Goal: Task Accomplishment & Management: Use online tool/utility

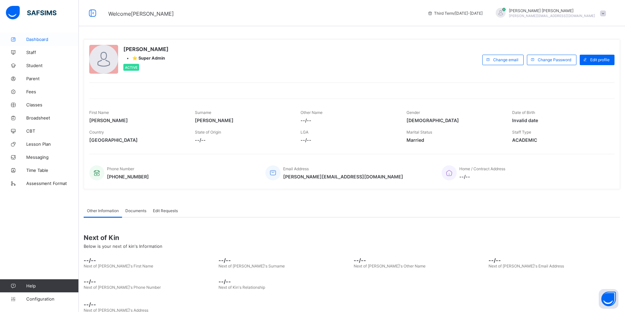
click at [42, 36] on link "Dashboard" at bounding box center [39, 39] width 79 height 13
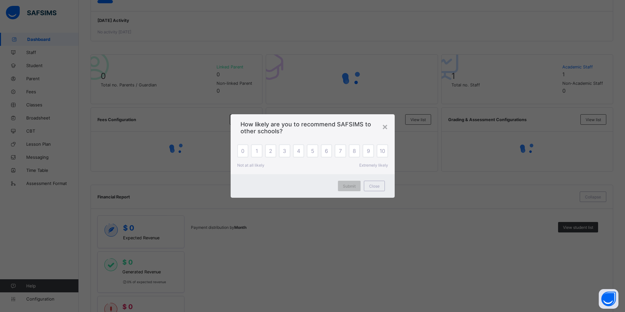
scroll to position [131, 0]
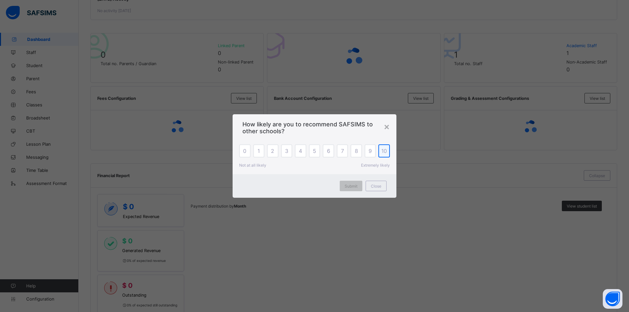
click at [386, 149] on span "10" at bounding box center [385, 151] width 6 height 7
click at [351, 185] on span "Submit" at bounding box center [351, 186] width 13 height 5
click at [385, 152] on span "10" at bounding box center [385, 151] width 6 height 7
click at [358, 183] on div "Submit" at bounding box center [351, 186] width 23 height 10
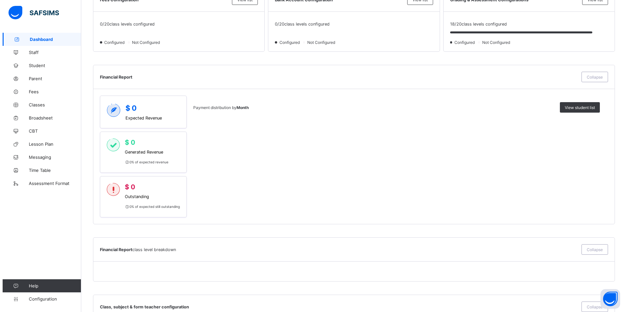
scroll to position [351, 0]
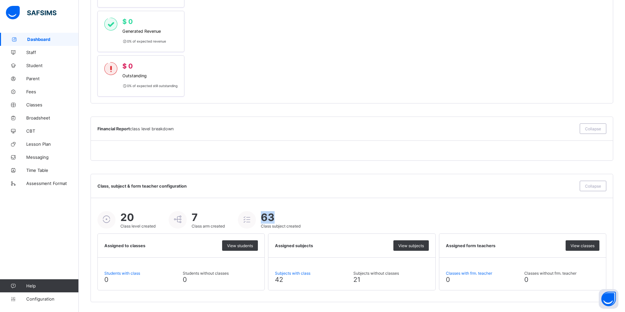
drag, startPoint x: 263, startPoint y: 217, endPoint x: 284, endPoint y: 216, distance: 21.0
click at [284, 216] on span "63" at bounding box center [281, 217] width 40 height 12
click at [309, 224] on div "20 Class level created 7 Class arm created 63 Class subject created" at bounding box center [351, 219] width 508 height 17
drag, startPoint x: 302, startPoint y: 225, endPoint x: 258, endPoint y: 225, distance: 43.9
click at [258, 225] on div "20 Class level created 7 Class arm created 63 Class subject created" at bounding box center [351, 219] width 508 height 17
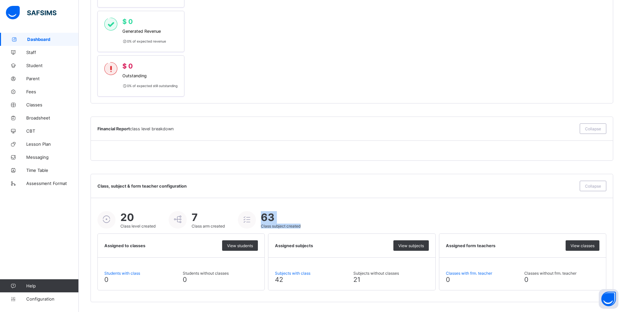
click at [251, 222] on icon at bounding box center [246, 220] width 11 height 10
drag, startPoint x: 247, startPoint y: 221, endPoint x: 188, endPoint y: 221, distance: 58.7
click at [246, 221] on icon at bounding box center [246, 220] width 11 height 10
click at [185, 221] on div at bounding box center [178, 219] width 18 height 17
click at [413, 245] on span "View subjects" at bounding box center [411, 246] width 26 height 5
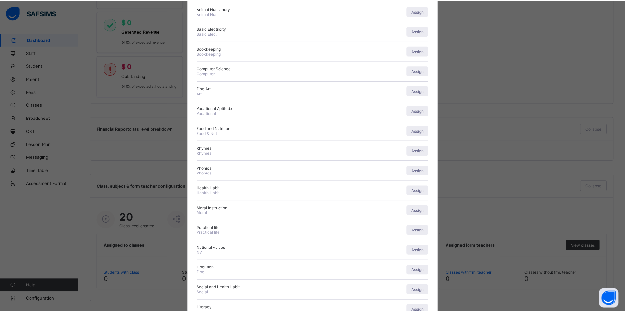
scroll to position [0, 0]
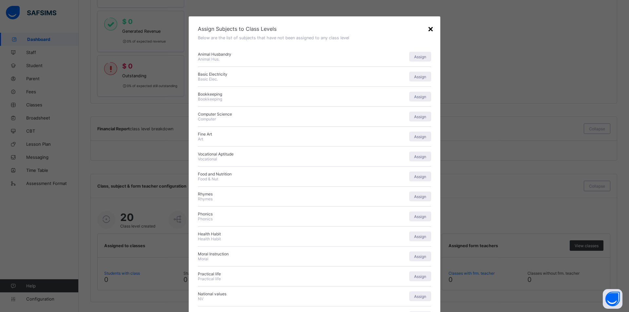
click at [429, 29] on div "×" at bounding box center [431, 28] width 6 height 11
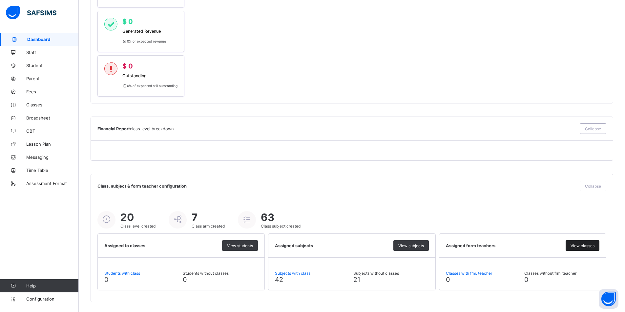
click at [579, 246] on span "View classes" at bounding box center [582, 246] width 24 height 5
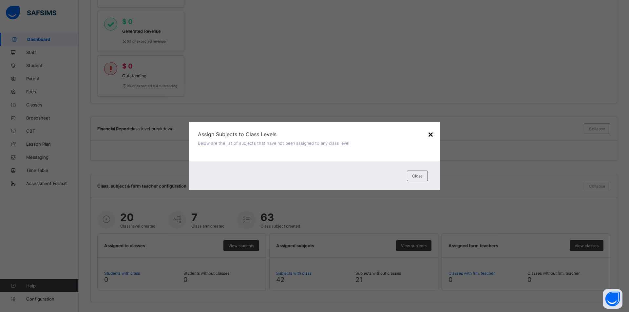
click at [429, 132] on div "×" at bounding box center [431, 134] width 6 height 11
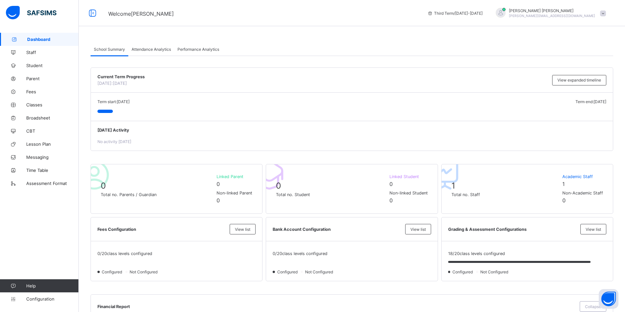
click at [149, 46] on div "Attendance Analytics" at bounding box center [151, 49] width 46 height 13
click at [163, 49] on span "Attendance Analytics" at bounding box center [150, 49] width 39 height 5
click at [91, 49] on div "School Summary" at bounding box center [109, 49] width 38 height 13
click at [183, 49] on span "Performance Analytics" at bounding box center [198, 49] width 42 height 5
click at [206, 49] on span "Performance Analytics" at bounding box center [198, 49] width 42 height 5
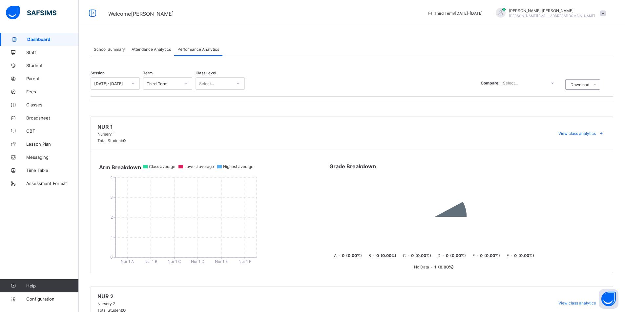
click at [157, 48] on span "Attendance Analytics" at bounding box center [150, 49] width 39 height 5
click at [148, 48] on span "Attendance Analytics" at bounding box center [150, 49] width 39 height 5
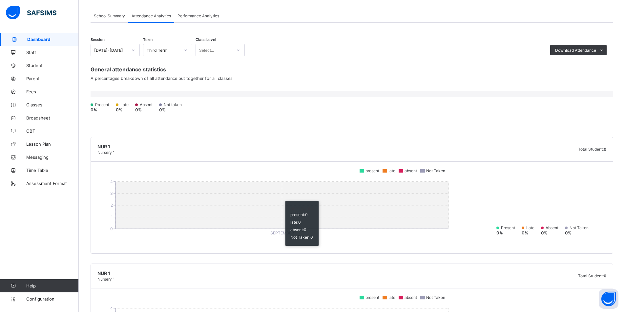
scroll to position [33, 0]
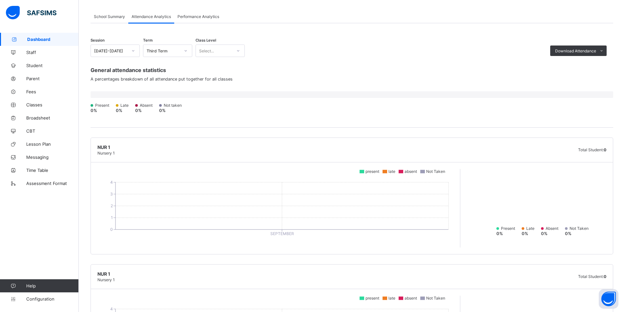
click at [216, 17] on span "Performance Analytics" at bounding box center [198, 16] width 42 height 5
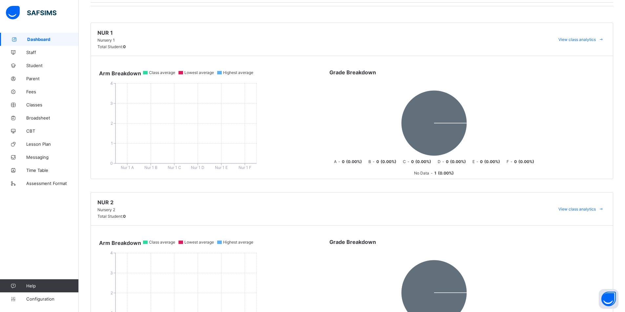
scroll to position [0, 0]
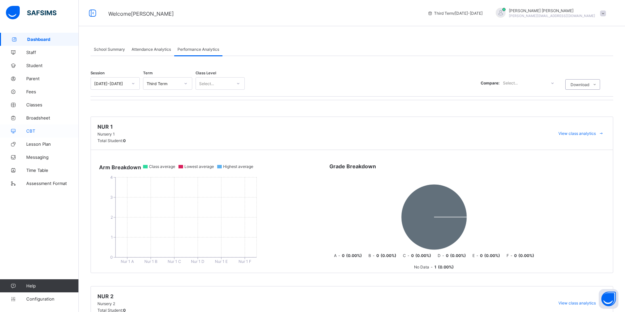
click at [49, 132] on span "CBT" at bounding box center [52, 131] width 52 height 5
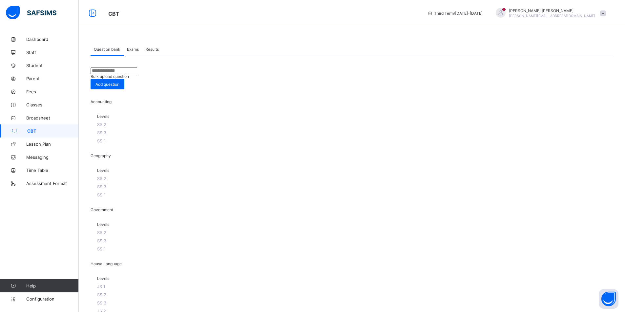
click at [137, 50] on span "Exams" at bounding box center [133, 49] width 12 height 5
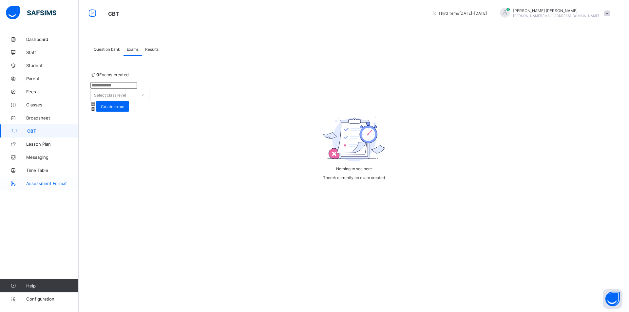
click at [41, 189] on link "Assessment Format" at bounding box center [39, 183] width 79 height 13
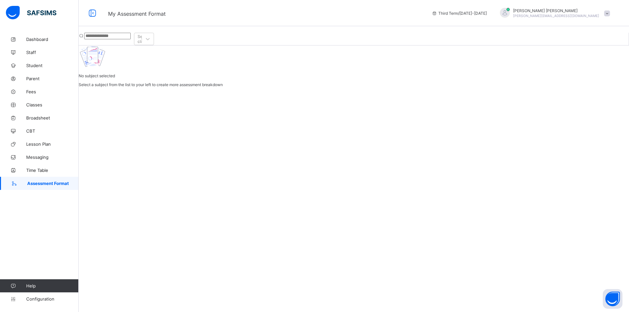
click at [127, 33] on input "text" at bounding box center [107, 36] width 47 height 7
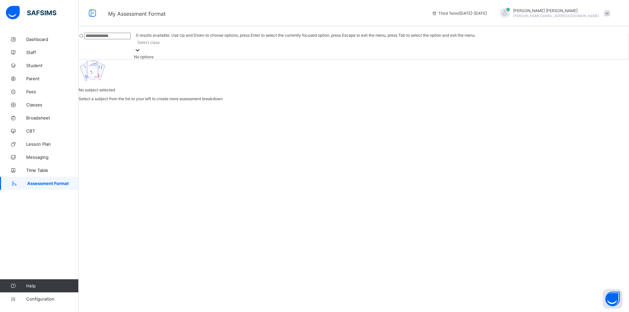
click at [160, 40] on div "Select class" at bounding box center [148, 42] width 22 height 5
click at [181, 60] on div at bounding box center [354, 60] width 550 height 0
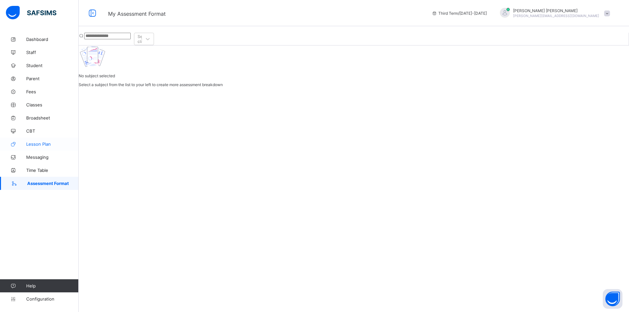
click at [36, 143] on span "Lesson Plan" at bounding box center [52, 144] width 52 height 5
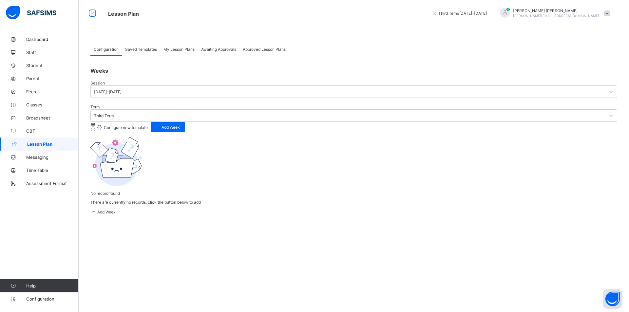
click at [97, 215] on icon at bounding box center [93, 212] width 7 height 6
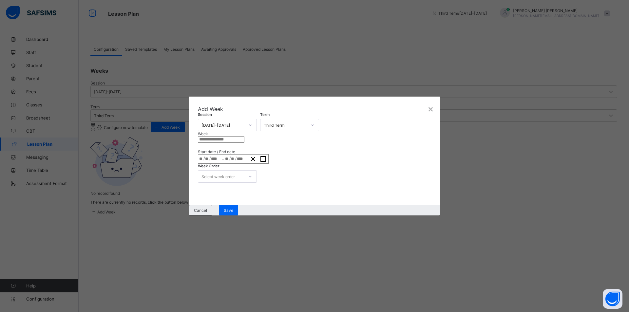
click at [243, 136] on input "text" at bounding box center [221, 139] width 47 height 7
click at [245, 136] on input "text" at bounding box center [221, 139] width 47 height 7
type input "*"
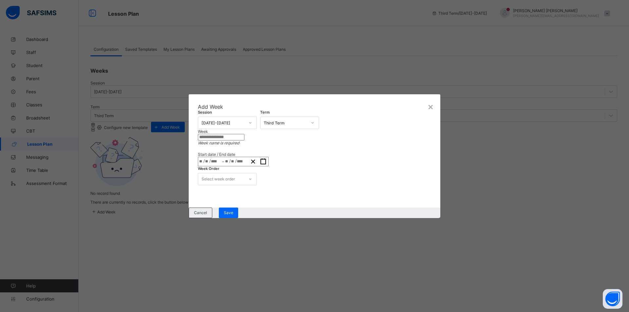
click at [245, 134] on input "text" at bounding box center [221, 137] width 47 height 7
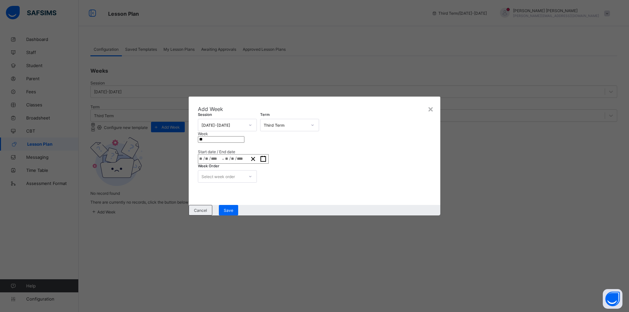
type input "*"
type input "**"
click at [199, 155] on div "/ /" at bounding box center [210, 159] width 24 height 9
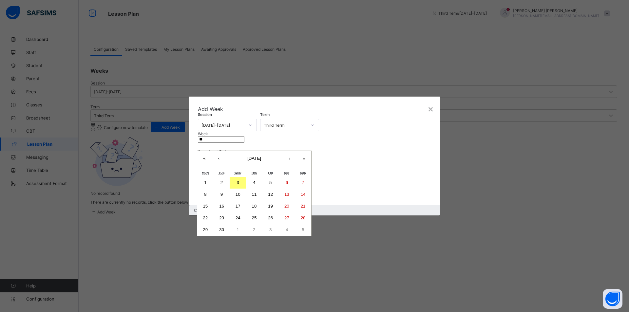
click at [214, 186] on button "1" at bounding box center [205, 183] width 16 height 12
click at [209, 183] on button "1" at bounding box center [205, 183] width 16 height 12
type input "**********"
type input "*"
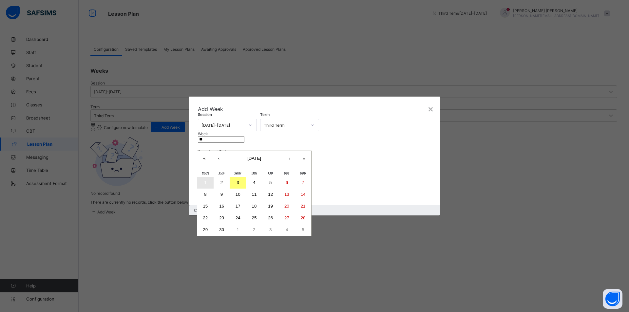
type input "****"
type input "**********"
type input "*"
type input "****"
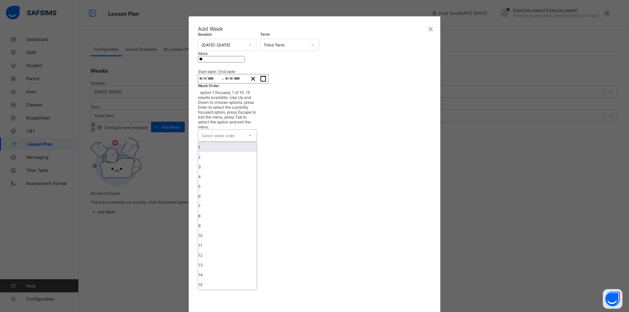
click at [209, 142] on div "Select week order" at bounding box center [218, 135] width 33 height 12
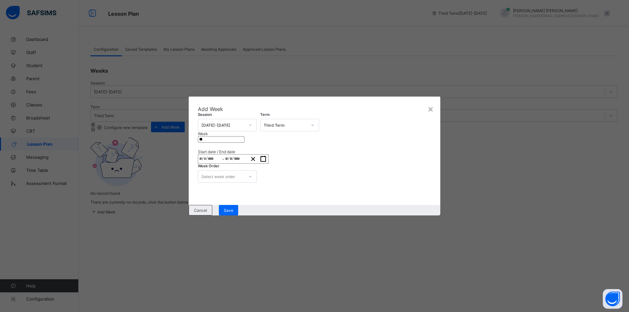
click at [309, 178] on div "Week Order Select week order" at bounding box center [314, 176] width 233 height 12
click at [248, 155] on div "**********" at bounding box center [236, 159] width 24 height 9
click at [403, 172] on div "Week Order Select week order" at bounding box center [314, 176] width 233 height 12
click at [267, 156] on icon "button" at bounding box center [263, 159] width 6 height 6
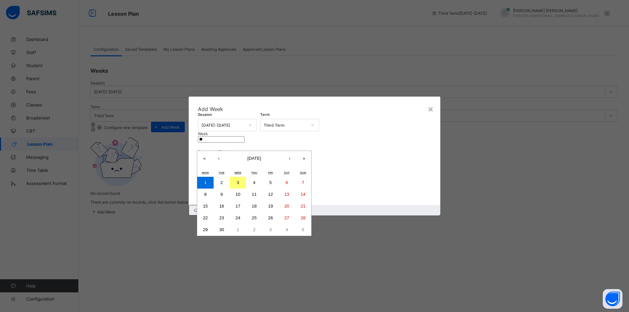
click at [304, 159] on button "»" at bounding box center [304, 158] width 14 height 14
click at [208, 157] on button "«" at bounding box center [204, 158] width 14 height 14
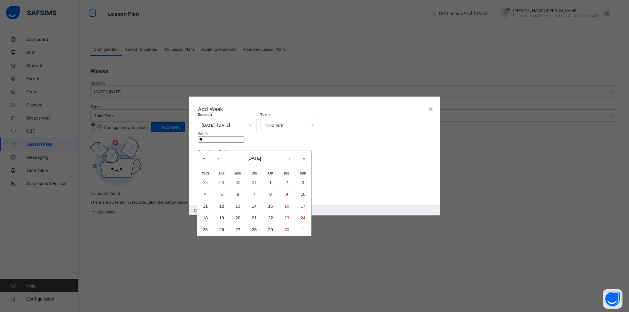
click at [208, 157] on button "«" at bounding box center [204, 158] width 14 height 14
click at [285, 162] on button "›" at bounding box center [290, 158] width 14 height 14
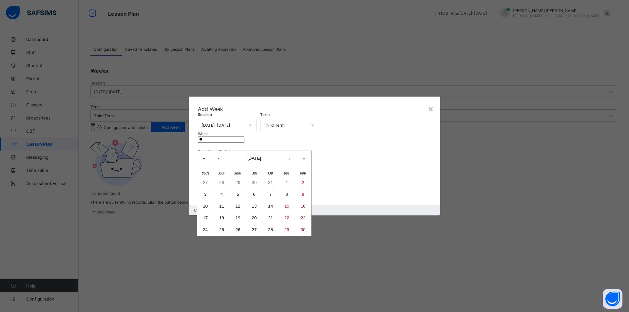
click at [283, 159] on button "›" at bounding box center [290, 158] width 14 height 14
click at [241, 232] on abbr "31" at bounding box center [238, 230] width 5 height 5
click at [238, 216] on div "Save" at bounding box center [228, 210] width 19 height 10
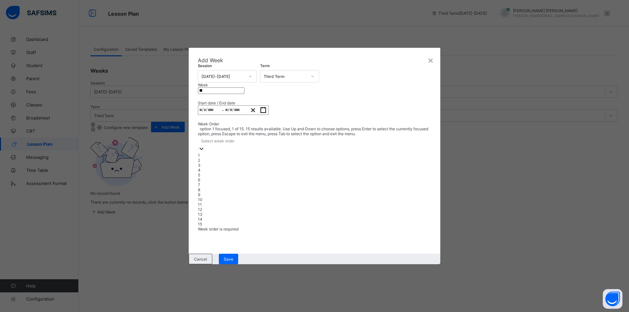
click at [222, 144] on div "Select week order" at bounding box center [217, 141] width 33 height 5
click at [216, 158] on div "1" at bounding box center [314, 155] width 233 height 5
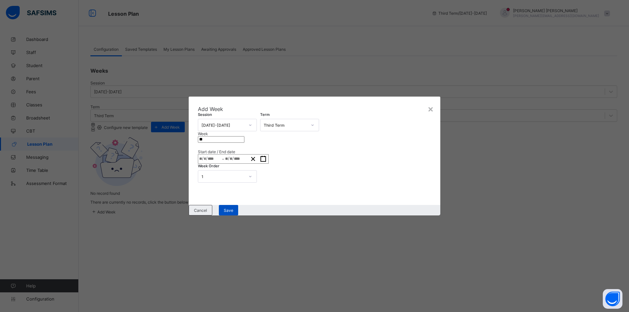
click at [233, 213] on span "Save" at bounding box center [229, 210] width 10 height 5
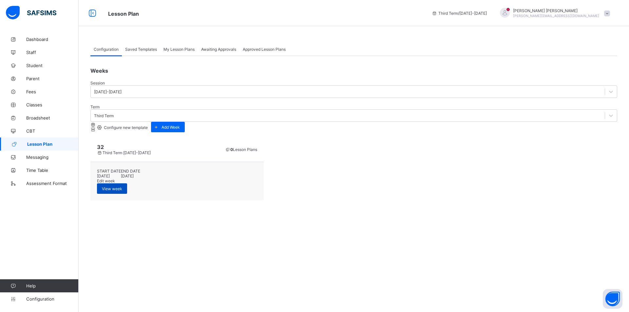
click at [122, 187] on span "View week" at bounding box center [112, 189] width 20 height 5
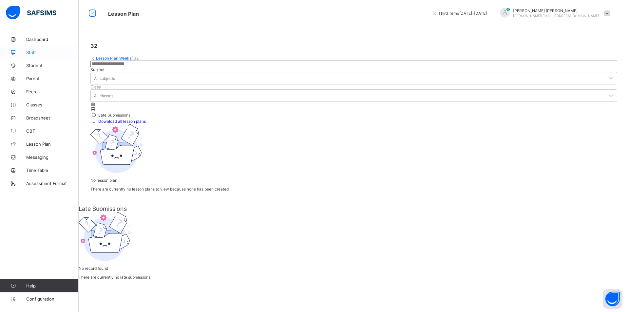
click at [38, 50] on link "Staff" at bounding box center [39, 52] width 79 height 13
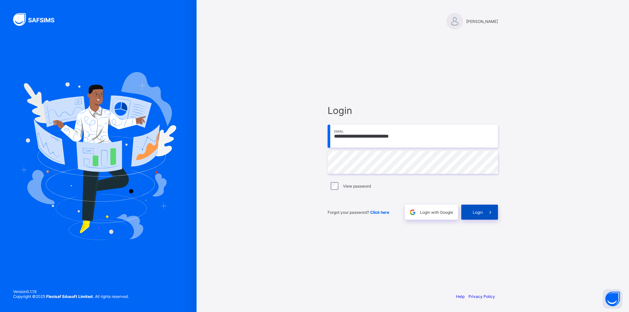
click at [479, 211] on span "Login" at bounding box center [478, 212] width 10 height 5
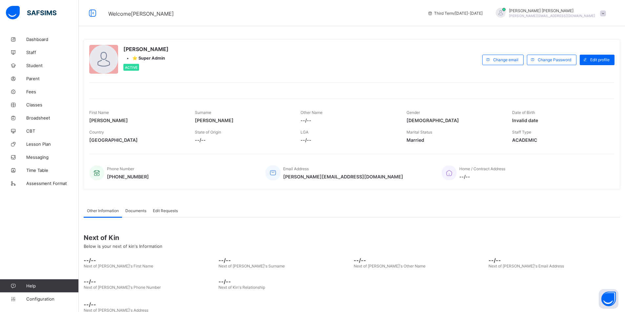
scroll to position [15, 0]
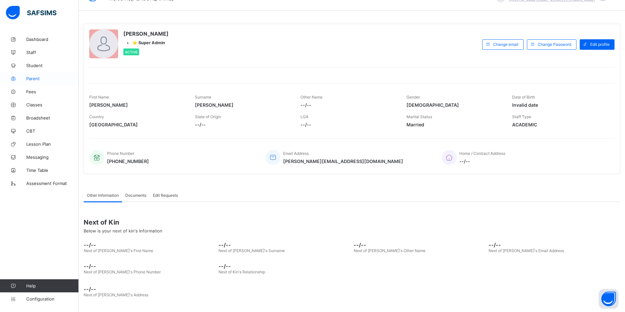
click at [28, 78] on span "Parent" at bounding box center [52, 78] width 52 height 5
